Goal: Task Accomplishment & Management: Use online tool/utility

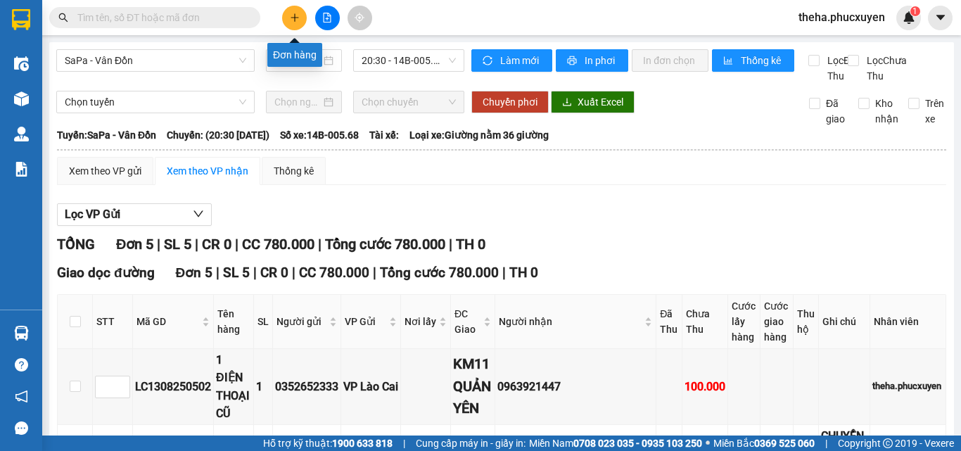
click at [296, 23] on button at bounding box center [294, 18] width 25 height 25
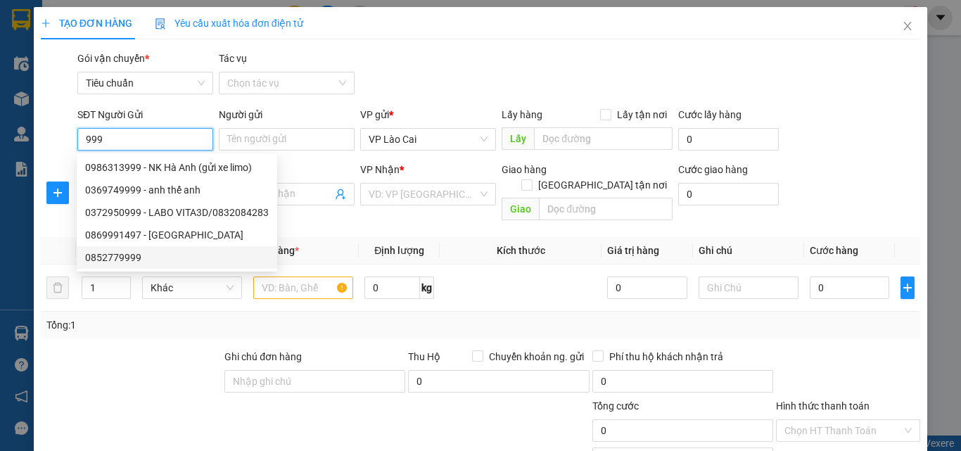
click at [127, 256] on div "0852779999" at bounding box center [177, 257] width 184 height 15
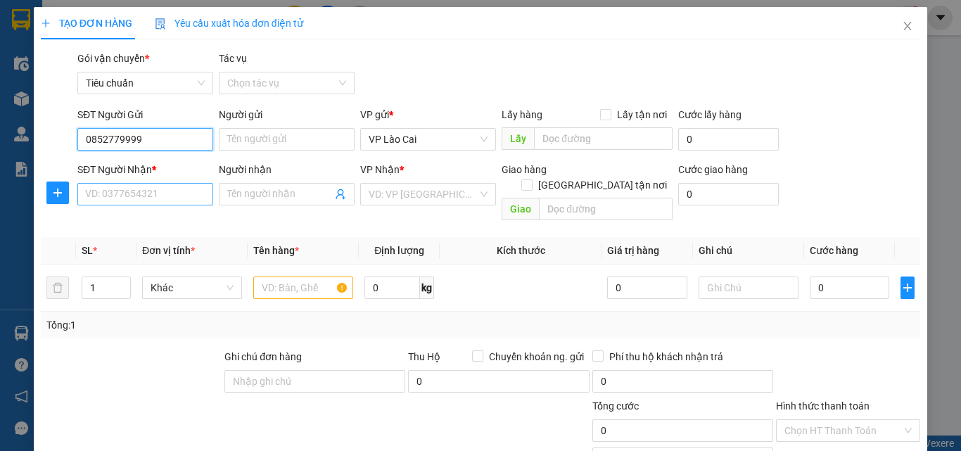
type input "0852779999"
click at [188, 198] on input "SĐT Người Nhận *" at bounding box center [145, 194] width 136 height 23
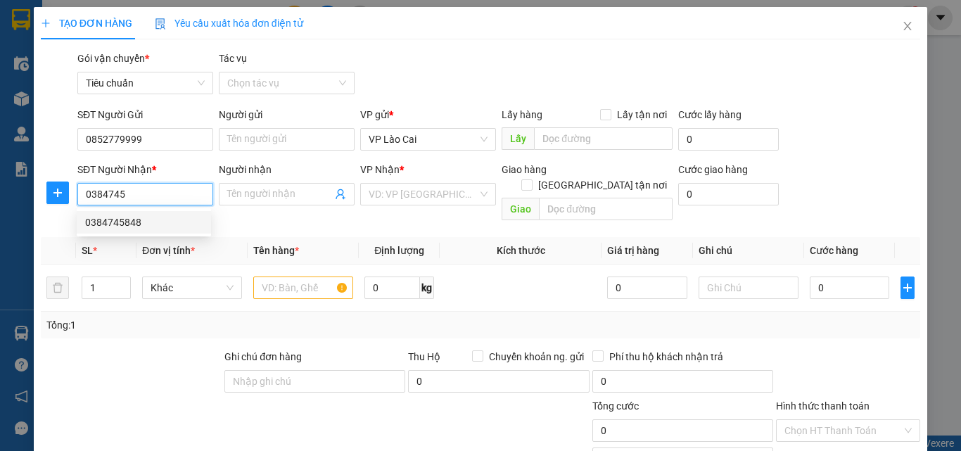
click at [120, 221] on div "0384745848" at bounding box center [144, 222] width 118 height 15
type input "0384745848"
type input "UÔNG BÍ"
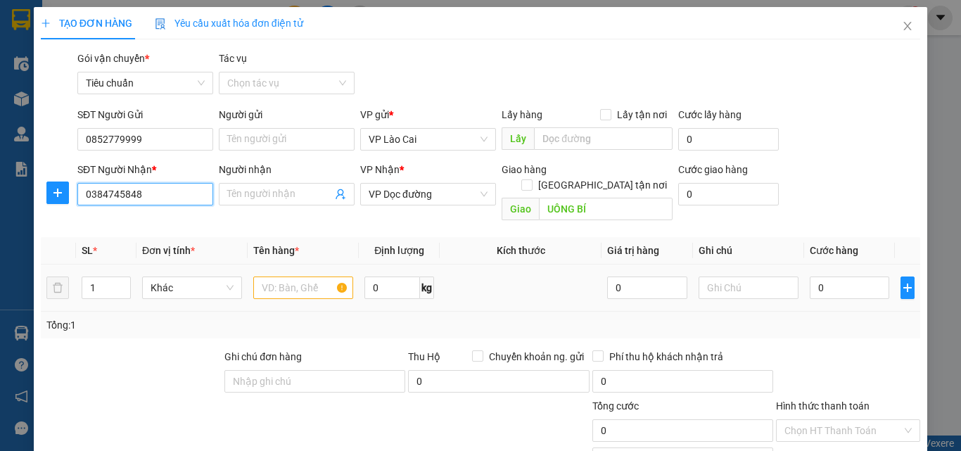
type input "0384745848"
click at [316, 281] on input "text" at bounding box center [303, 288] width 100 height 23
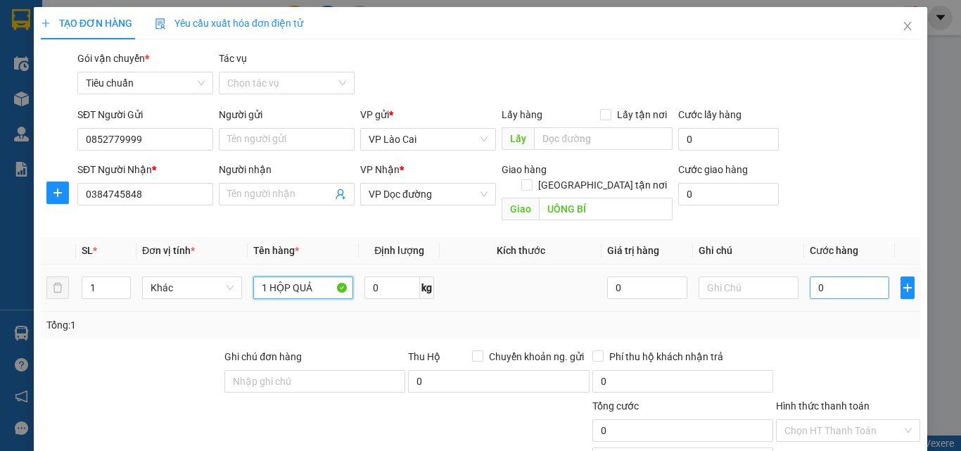
type input "1 HỘP QUẢ"
click at [818, 277] on input "0" at bounding box center [850, 288] width 80 height 23
type input "5"
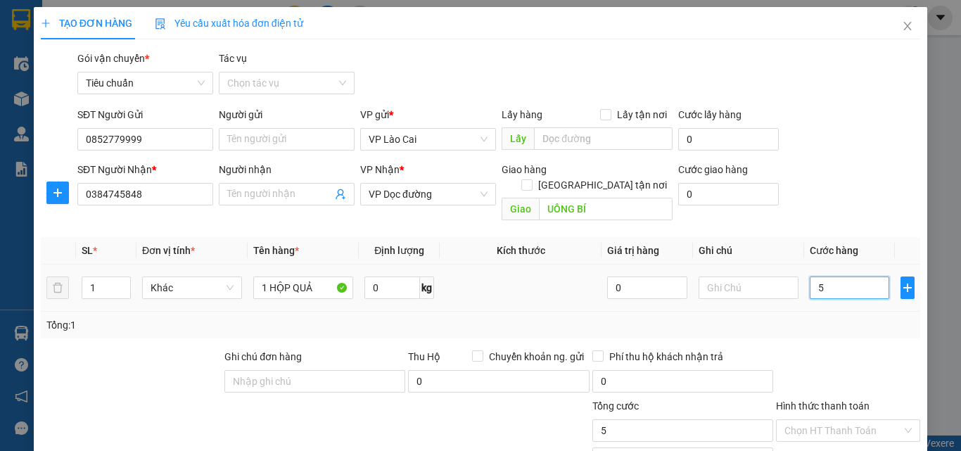
type input "50"
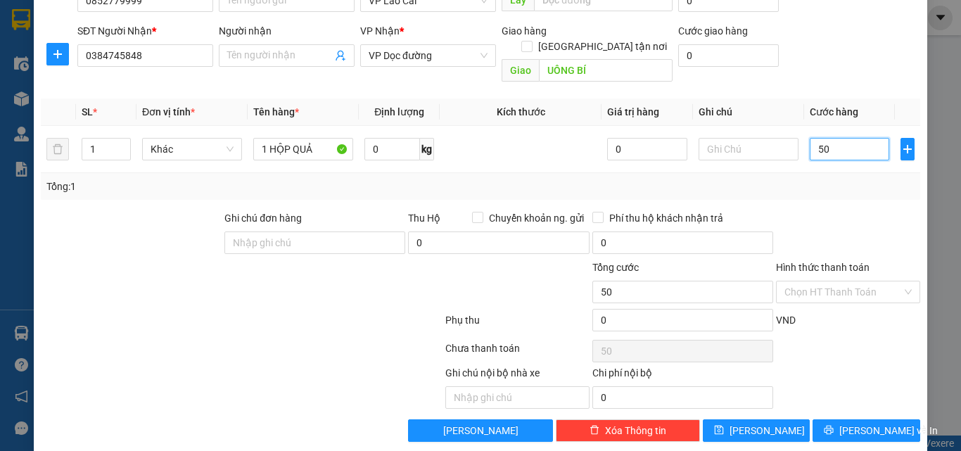
scroll to position [141, 0]
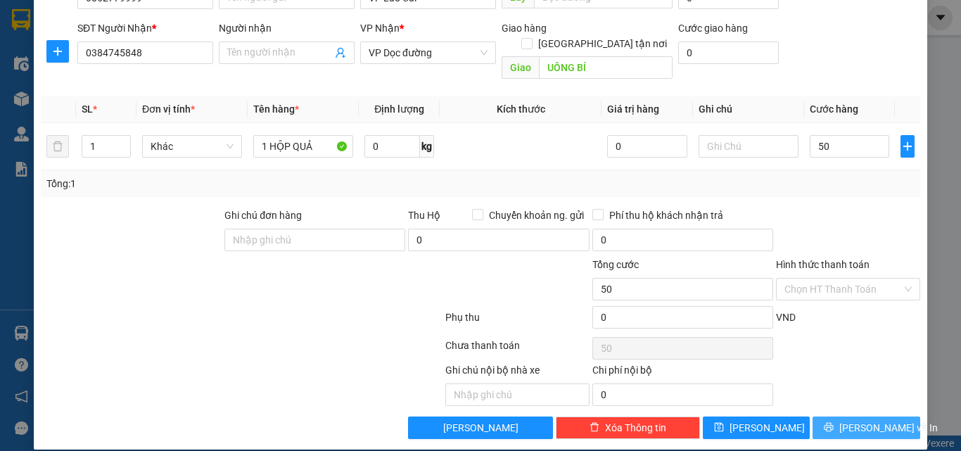
type input "50.000"
click at [822, 417] on button "[PERSON_NAME] và In" at bounding box center [867, 428] width 108 height 23
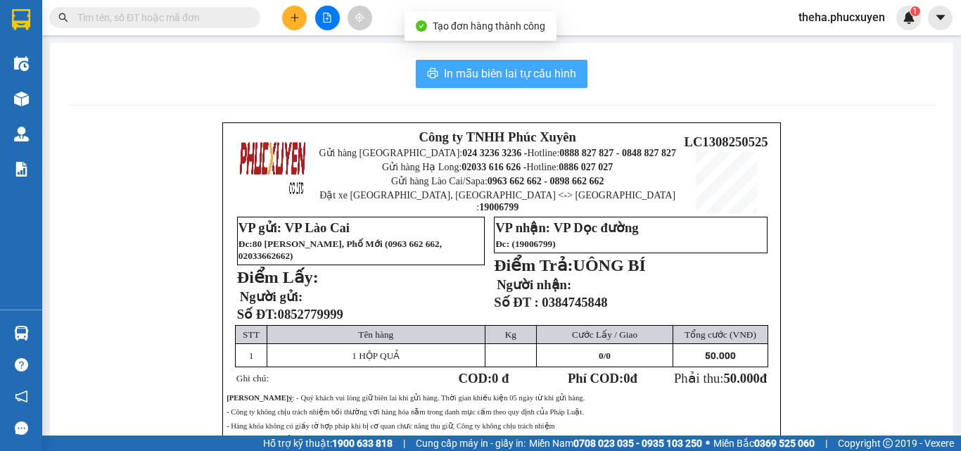
click at [567, 71] on span "In mẫu biên lai tự cấu hình" at bounding box center [510, 74] width 132 height 18
